Goal: Task Accomplishment & Management: Use online tool/utility

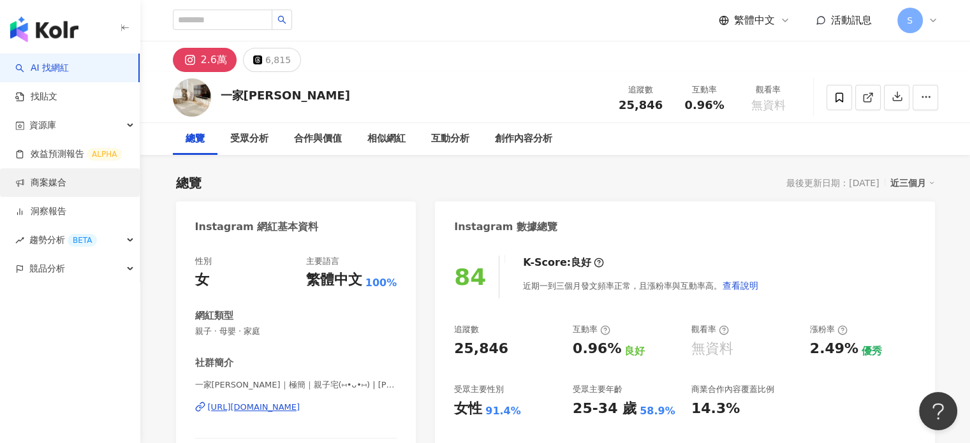
click at [53, 188] on link "商案媒合" at bounding box center [40, 183] width 51 height 13
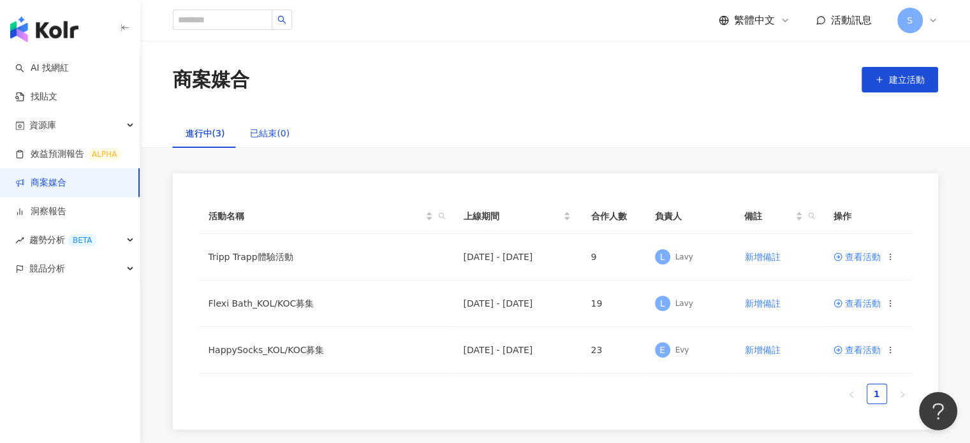
click at [273, 135] on div "已結束(0)" at bounding box center [270, 133] width 40 height 14
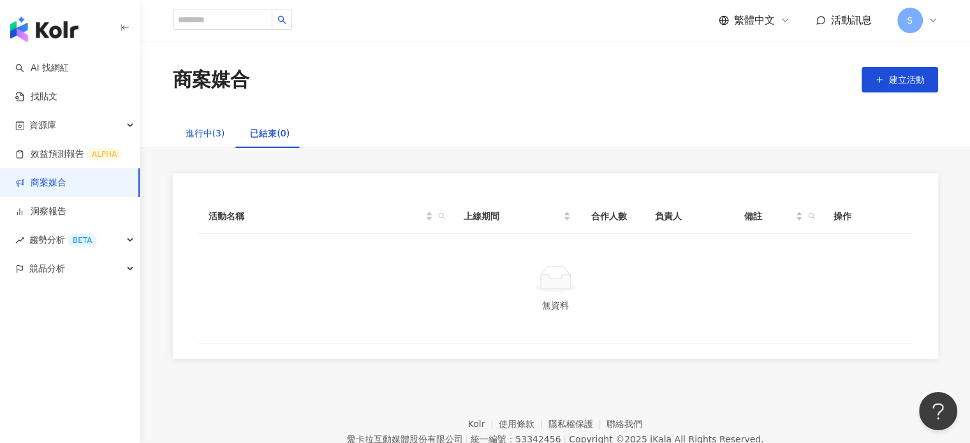
click at [194, 137] on div "進行中(3)" at bounding box center [206, 133] width 40 height 14
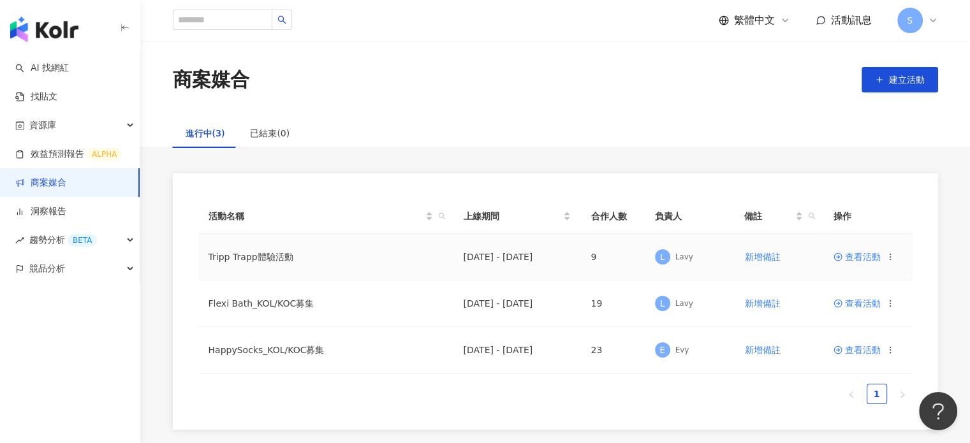
click at [859, 255] on span "查看活動" at bounding box center [857, 257] width 47 height 9
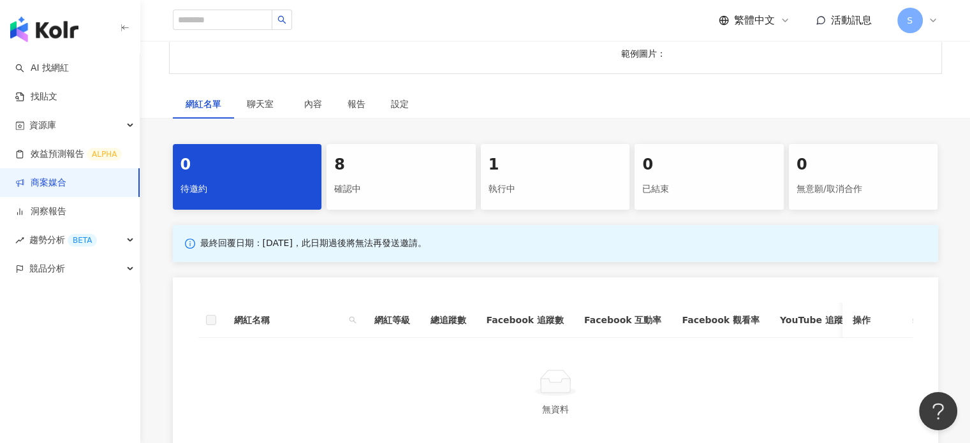
scroll to position [383, 0]
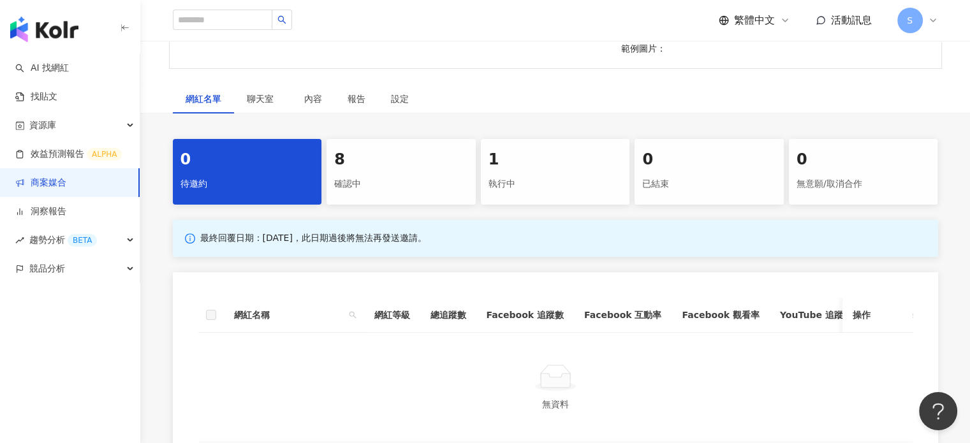
click at [395, 171] on div "8" at bounding box center [401, 160] width 134 height 22
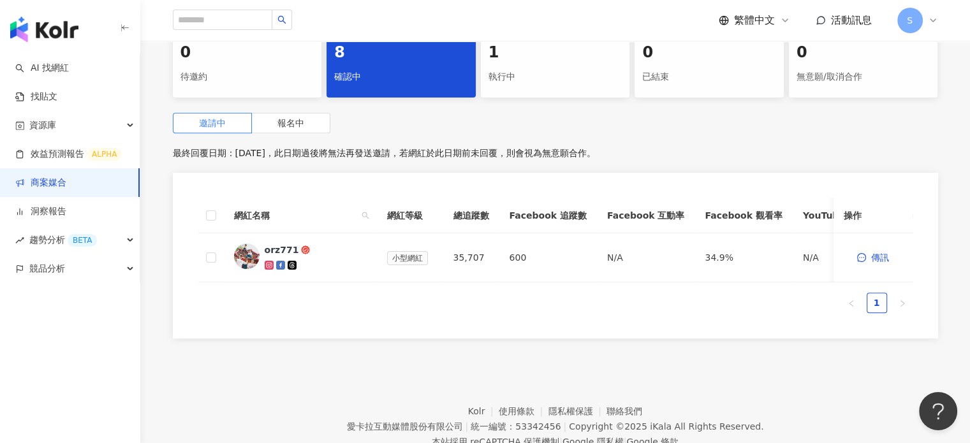
scroll to position [510, 0]
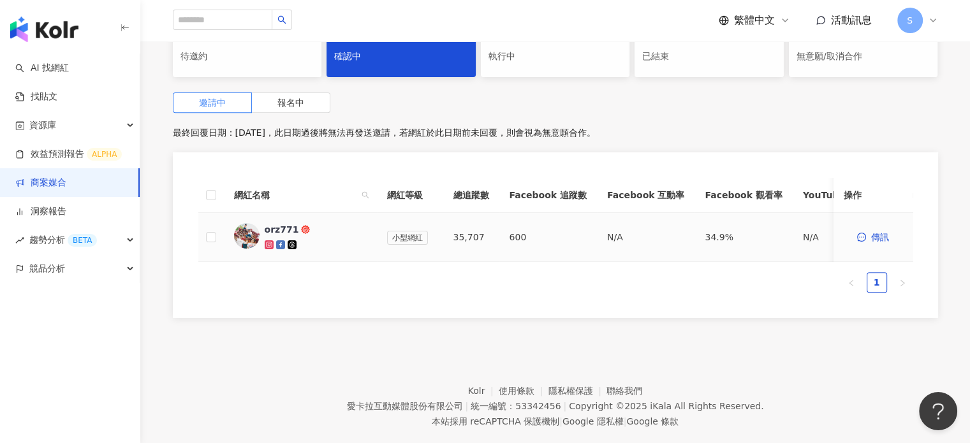
click at [247, 249] on img at bounding box center [247, 236] width 26 height 26
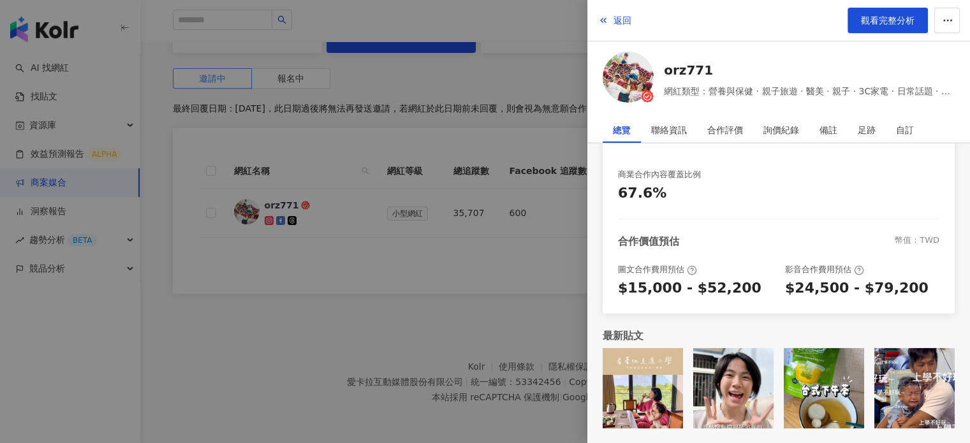
scroll to position [0, 0]
